Goal: Browse casually: Explore the website without a specific task or goal

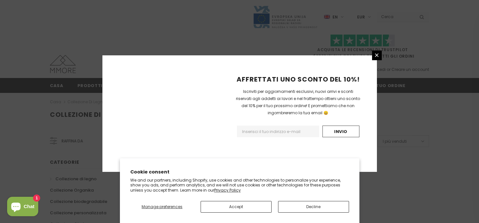
scroll to position [441, 0]
